Goal: Transaction & Acquisition: Purchase product/service

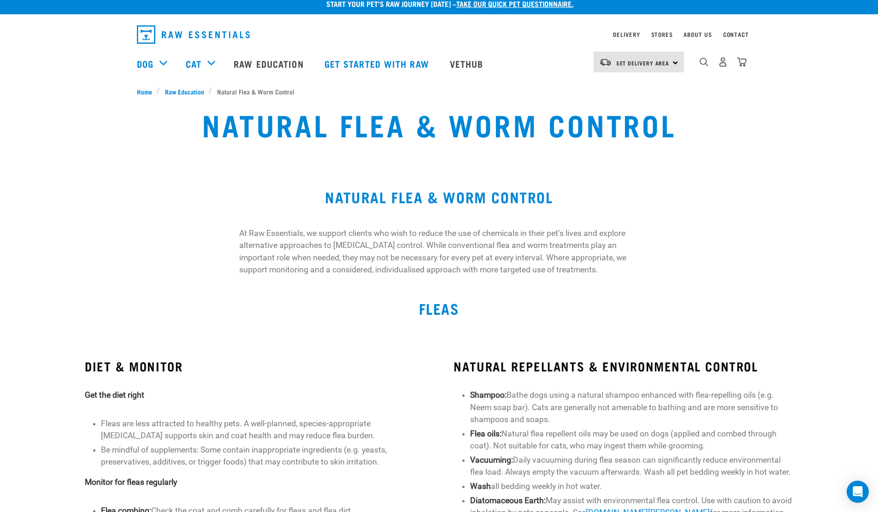
click at [702, 66] on img "dropdown navigation" at bounding box center [703, 62] width 9 height 9
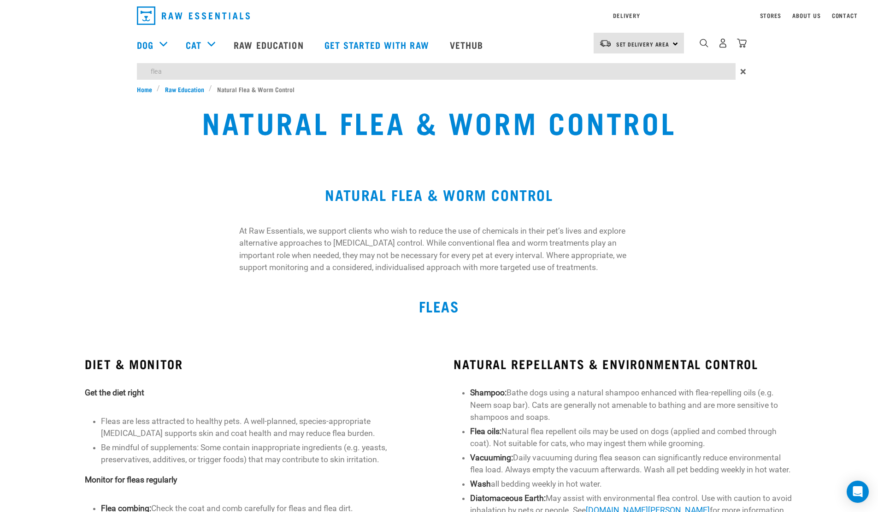
type input "flea"
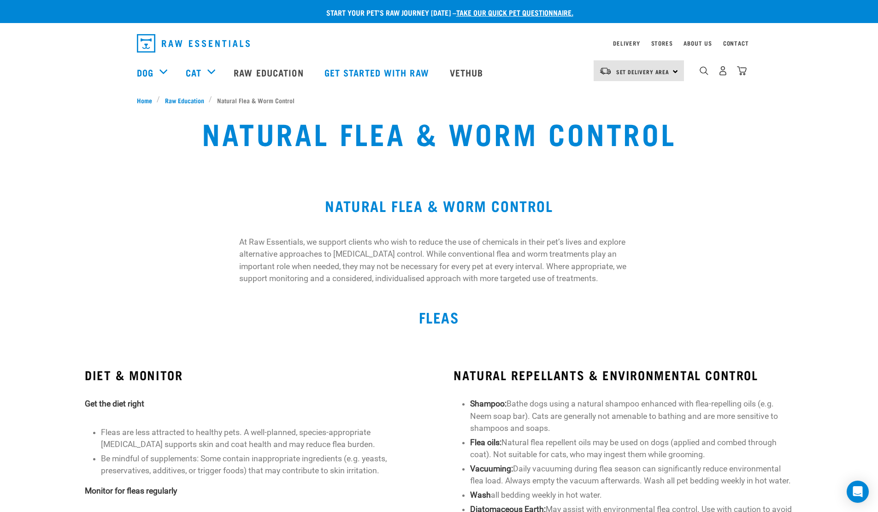
click at [187, 310] on h2 "FLEAS" at bounding box center [439, 317] width 604 height 17
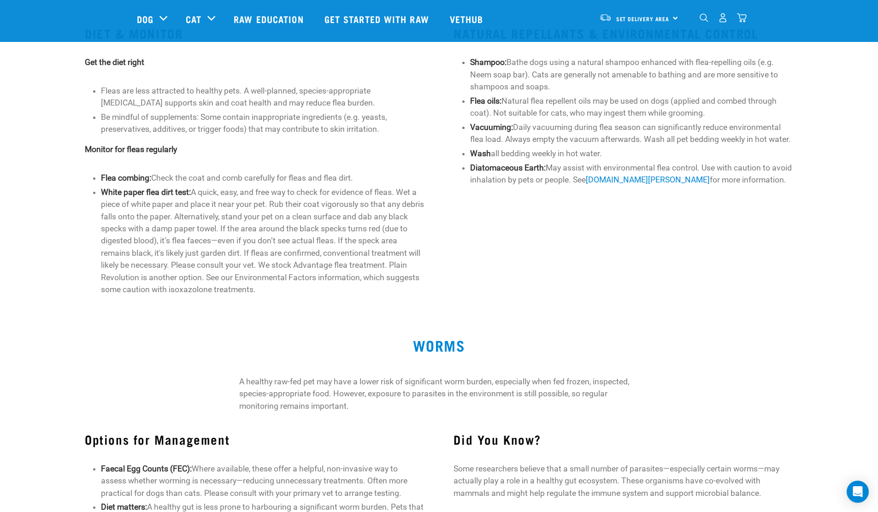
scroll to position [276, 0]
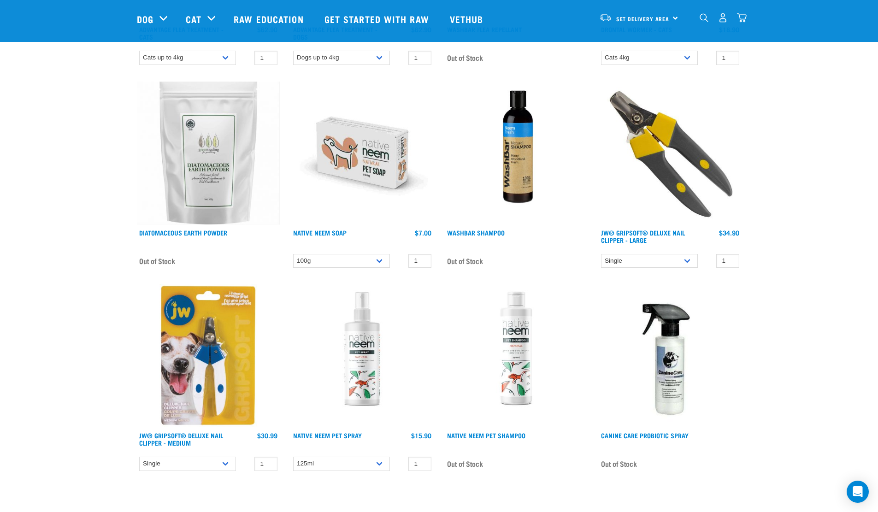
scroll to position [263, 0]
